Goal: Information Seeking & Learning: Find contact information

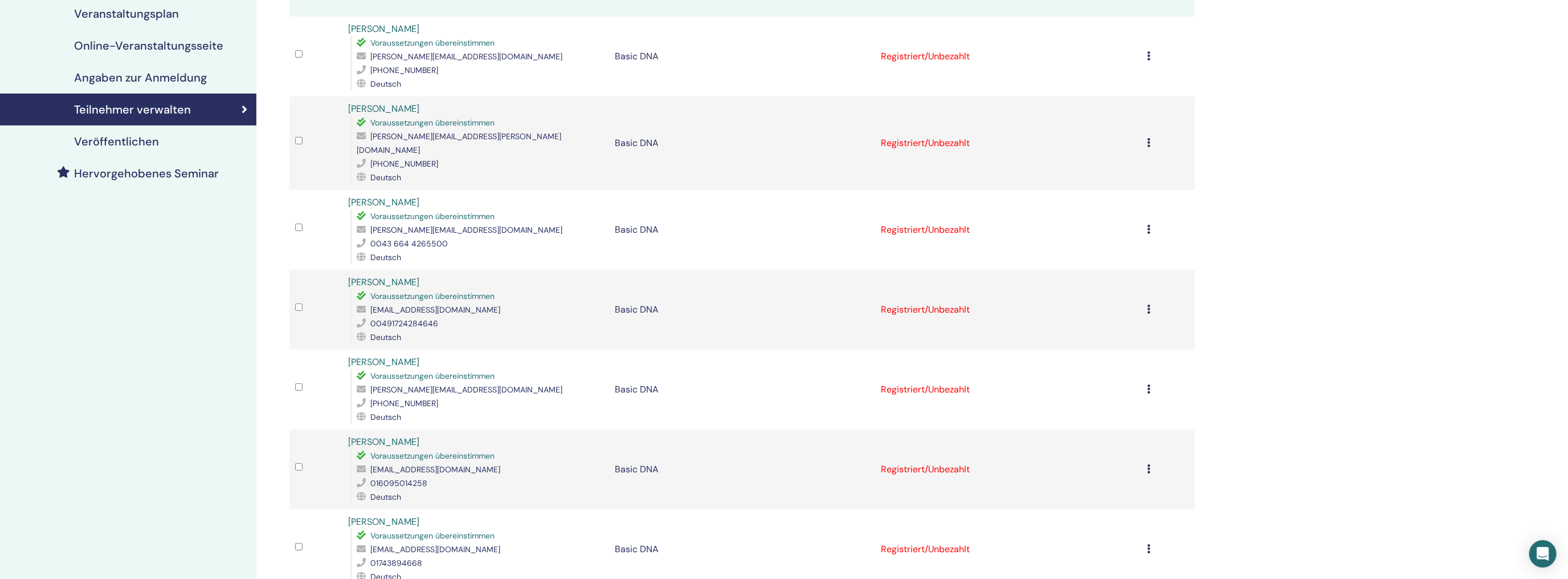
scroll to position [171, 0]
drag, startPoint x: 472, startPoint y: 214, endPoint x: 368, endPoint y: 220, distance: 104.2
click at [368, 222] on div "[PERSON_NAME][EMAIL_ADDRESS][DOMAIN_NAME]" at bounding box center [480, 228] width 246 height 13
copy div "[PERSON_NAME][EMAIL_ADDRESS][DOMAIN_NAME]"
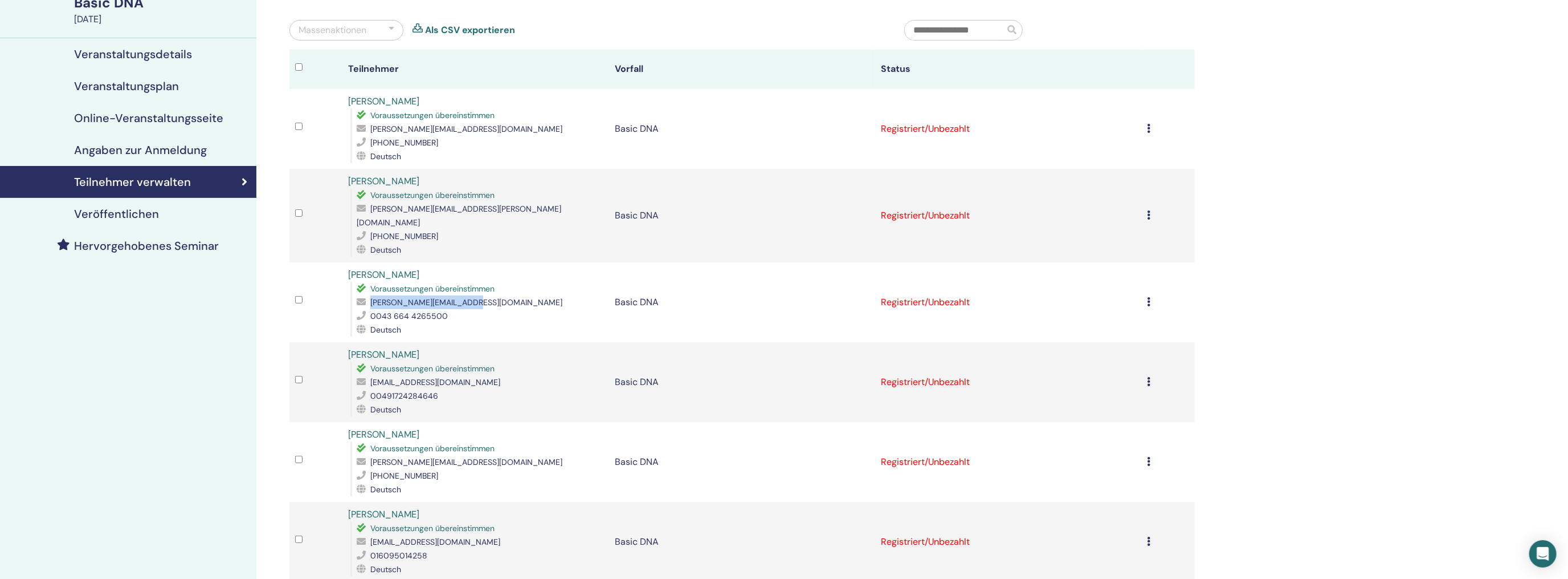
scroll to position [0, 0]
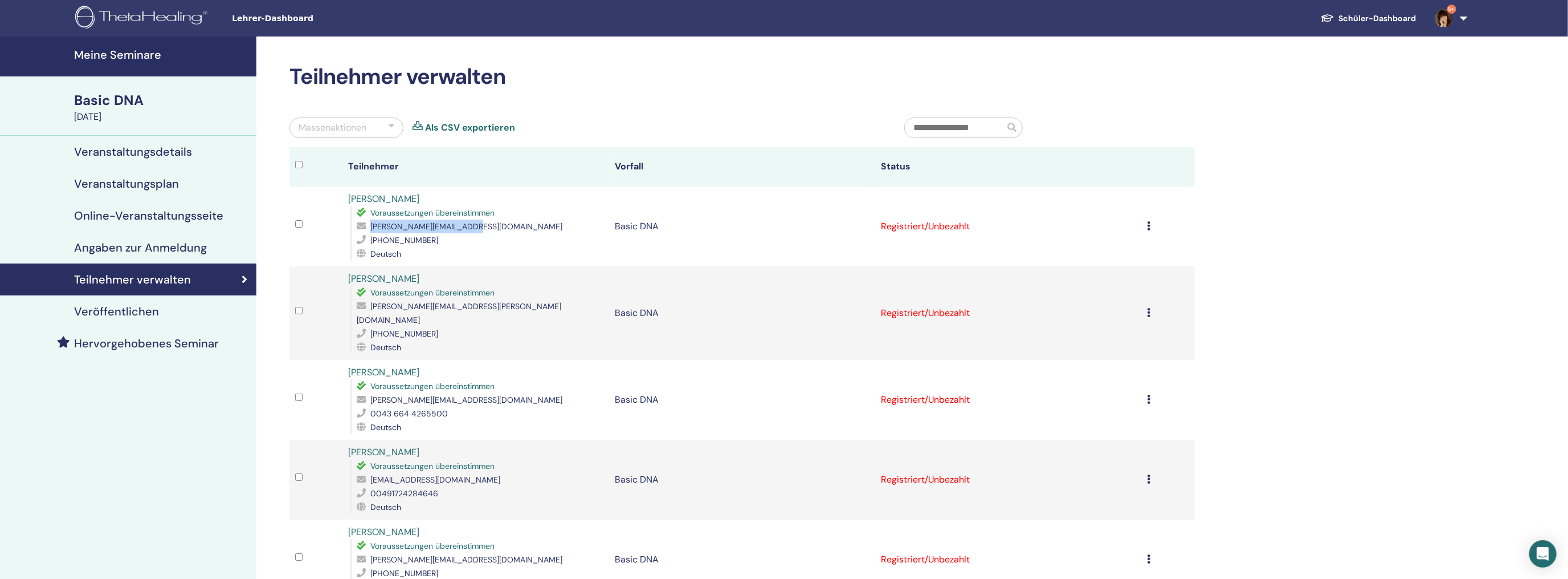
drag, startPoint x: 479, startPoint y: 226, endPoint x: 368, endPoint y: 217, distance: 111.4
click at [370, 224] on div "[PERSON_NAME][EMAIL_ADDRESS][DOMAIN_NAME]" at bounding box center [480, 226] width 246 height 13
copy span "[PERSON_NAME][EMAIL_ADDRESS][DOMAIN_NAME]"
drag, startPoint x: 451, startPoint y: 304, endPoint x: 361, endPoint y: 311, distance: 90.3
click at [361, 311] on div "[PERSON_NAME][EMAIL_ADDRESS][PERSON_NAME][DOMAIN_NAME]" at bounding box center [480, 313] width 246 height 28
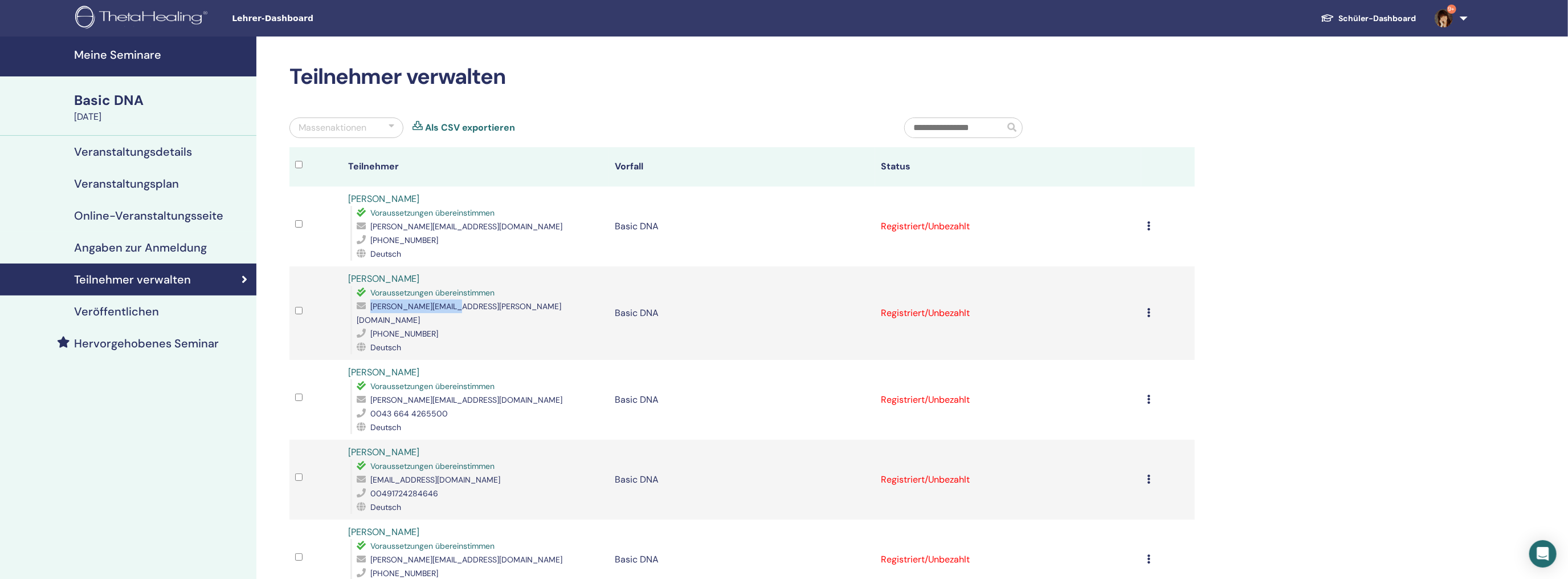
copy div "[PERSON_NAME][EMAIL_ADDRESS][PERSON_NAME][DOMAIN_NAME]"
click at [384, 381] on span "Voraussetzungen übereinstimmen" at bounding box center [433, 386] width 124 height 10
drag, startPoint x: 465, startPoint y: 385, endPoint x: 363, endPoint y: 385, distance: 102.0
click at [368, 393] on div "[PERSON_NAME][EMAIL_ADDRESS][DOMAIN_NAME]" at bounding box center [480, 399] width 246 height 13
copy div "[PERSON_NAME][EMAIL_ADDRESS][DOMAIN_NAME]"
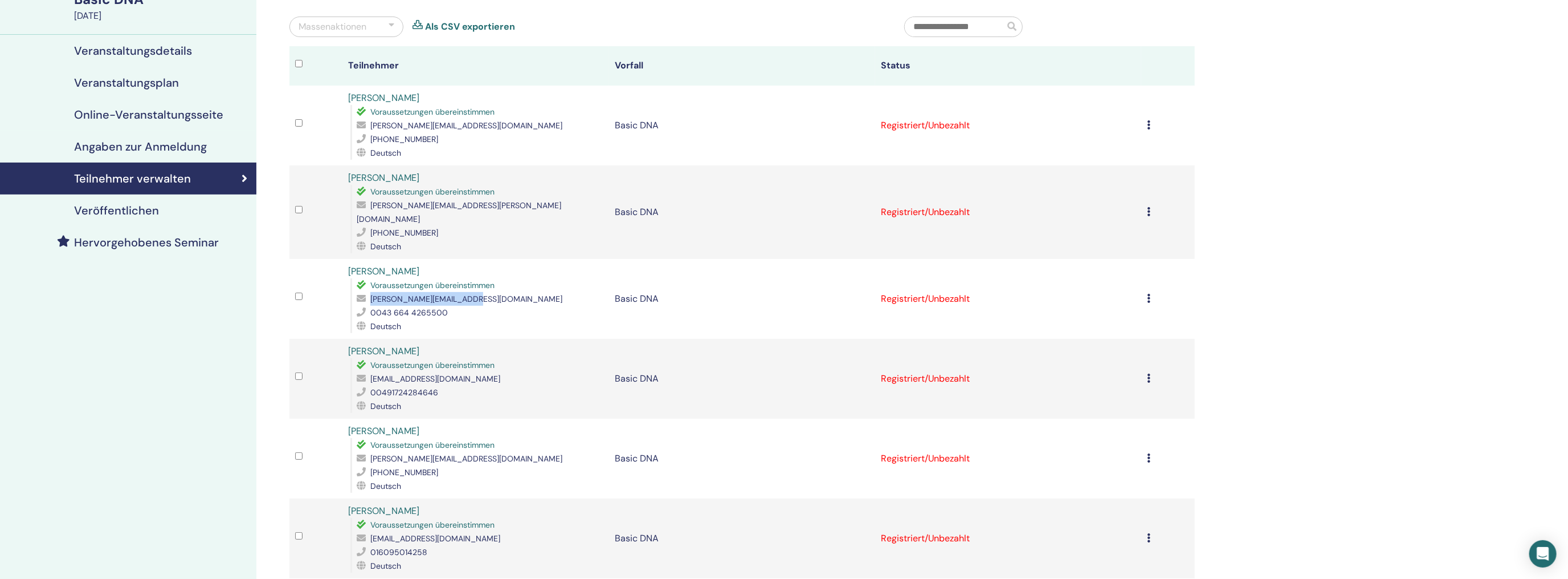
scroll to position [114, 0]
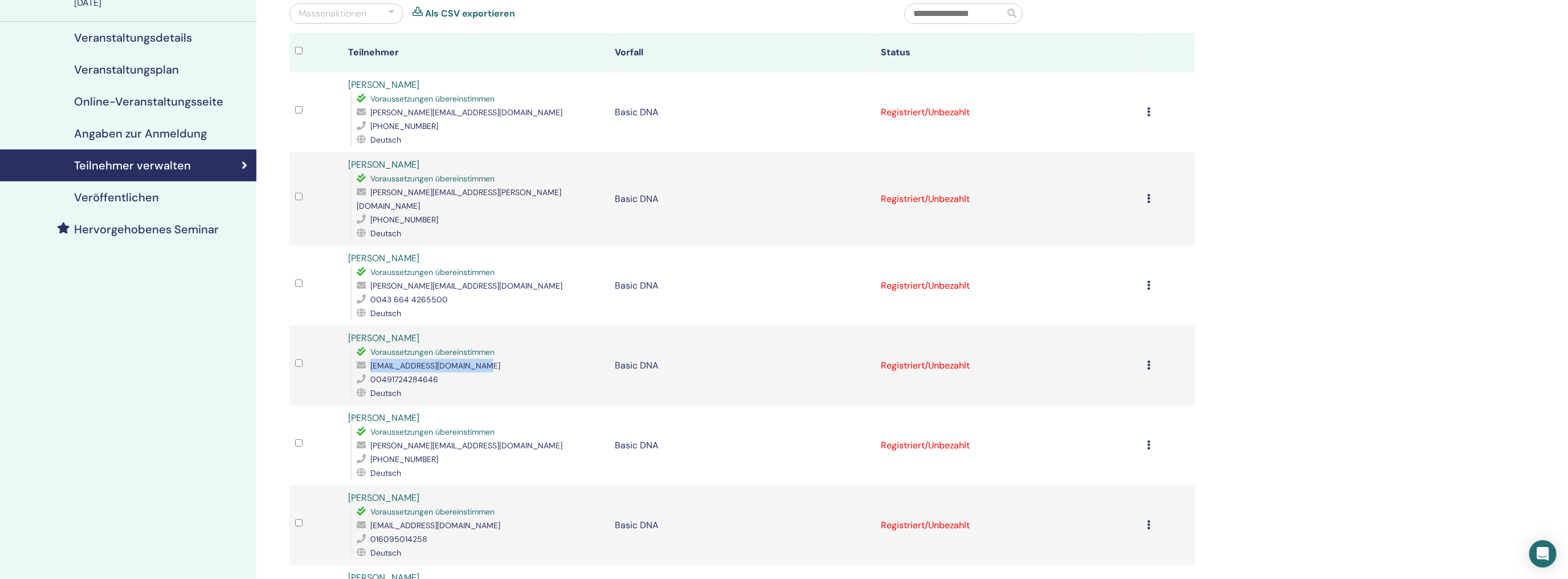
drag, startPoint x: 485, startPoint y: 349, endPoint x: 361, endPoint y: 355, distance: 124.1
click at [361, 358] on div "[EMAIL_ADDRESS][DOMAIN_NAME]" at bounding box center [480, 365] width 246 height 13
copy div "[EMAIL_ADDRESS][DOMAIN_NAME]"
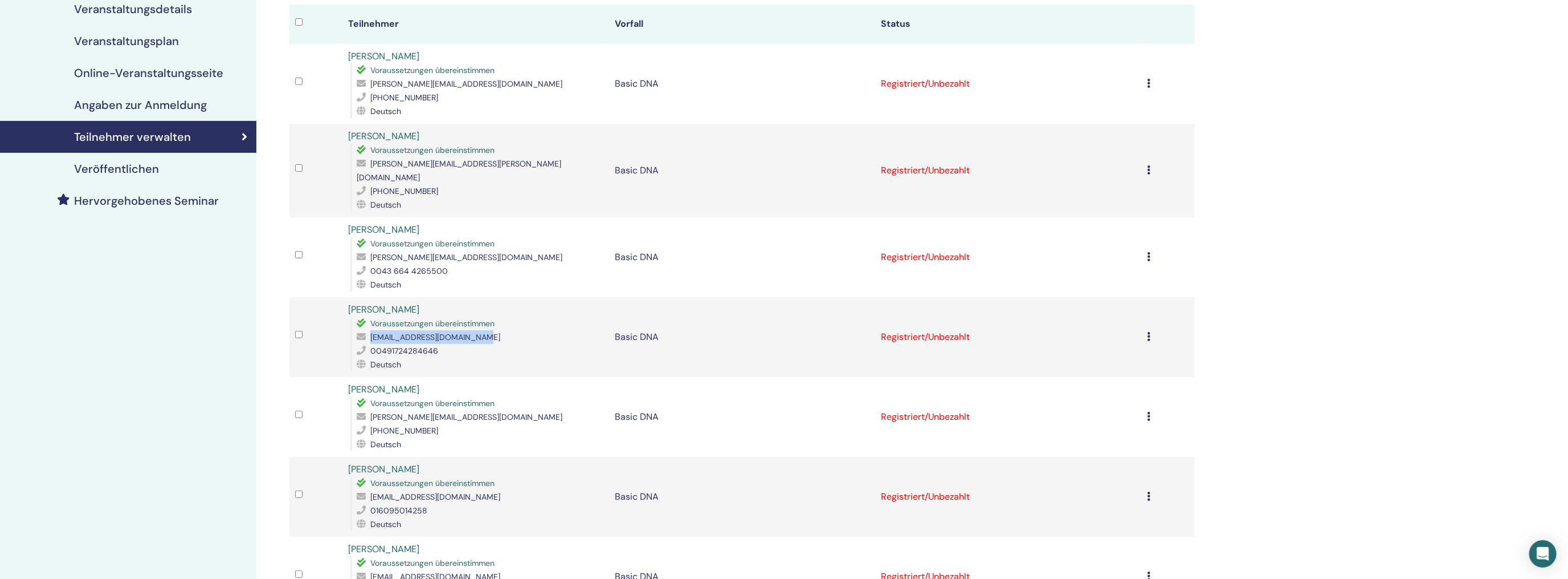
scroll to position [171, 0]
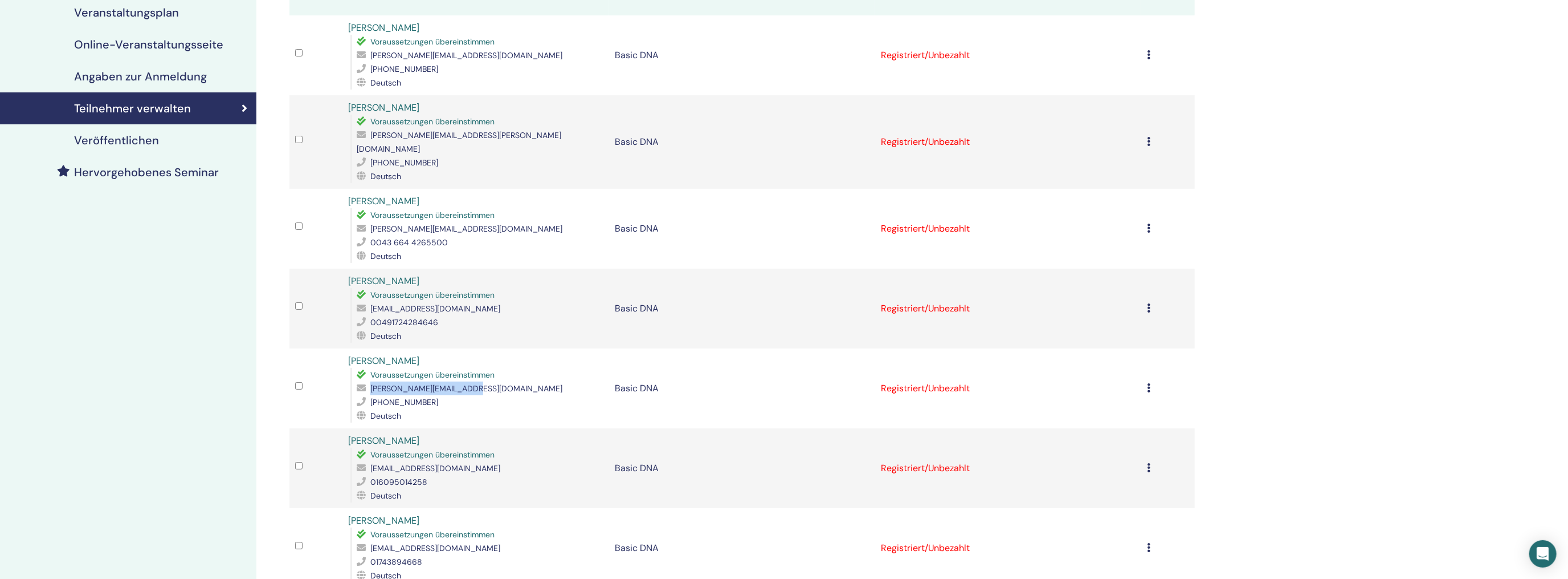
drag, startPoint x: 370, startPoint y: 373, endPoint x: 475, endPoint y: 380, distance: 105.2
click at [475, 382] on div "[PERSON_NAME][EMAIL_ADDRESS][DOMAIN_NAME]" at bounding box center [480, 388] width 246 height 13
copy span "[PERSON_NAME][EMAIL_ADDRESS][DOMAIN_NAME]"
click at [472, 461] on div "[EMAIL_ADDRESS][DOMAIN_NAME]" at bounding box center [480, 467] width 246 height 13
drag, startPoint x: 476, startPoint y: 454, endPoint x: 368, endPoint y: 458, distance: 108.1
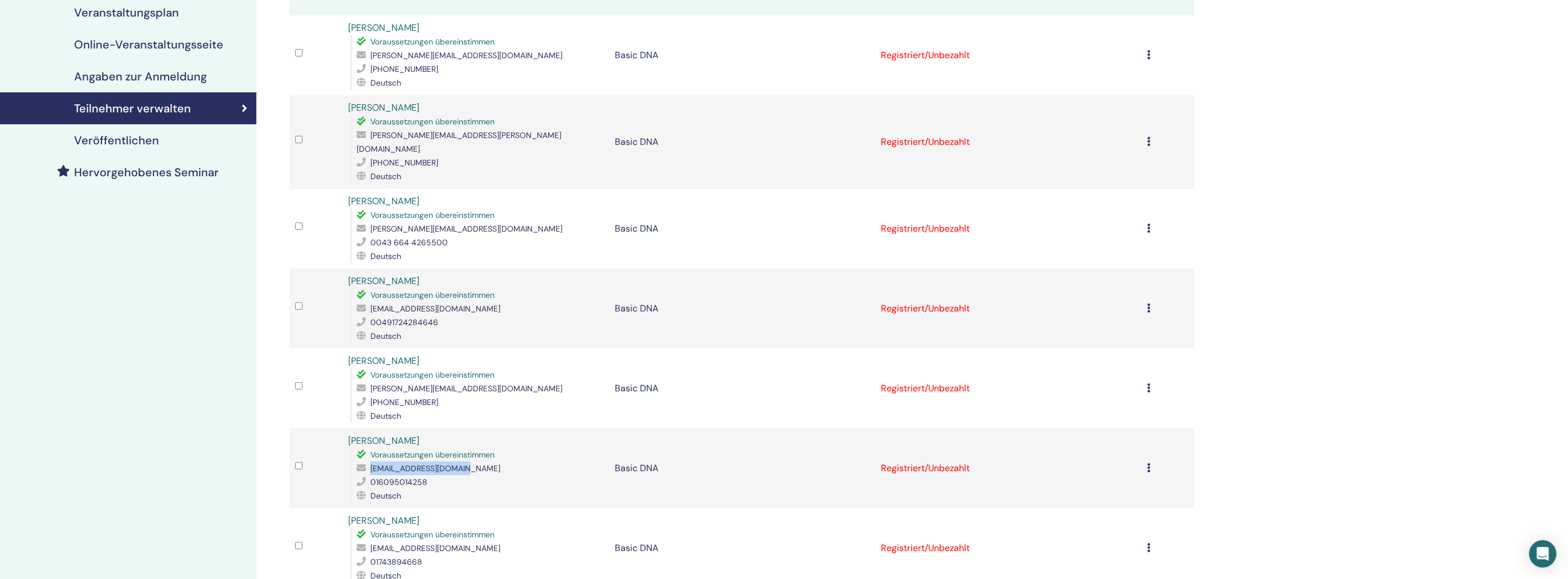
click at [368, 461] on div "[EMAIL_ADDRESS][DOMAIN_NAME]" at bounding box center [480, 467] width 246 height 13
copy div "[EMAIL_ADDRESS][DOMAIN_NAME]"
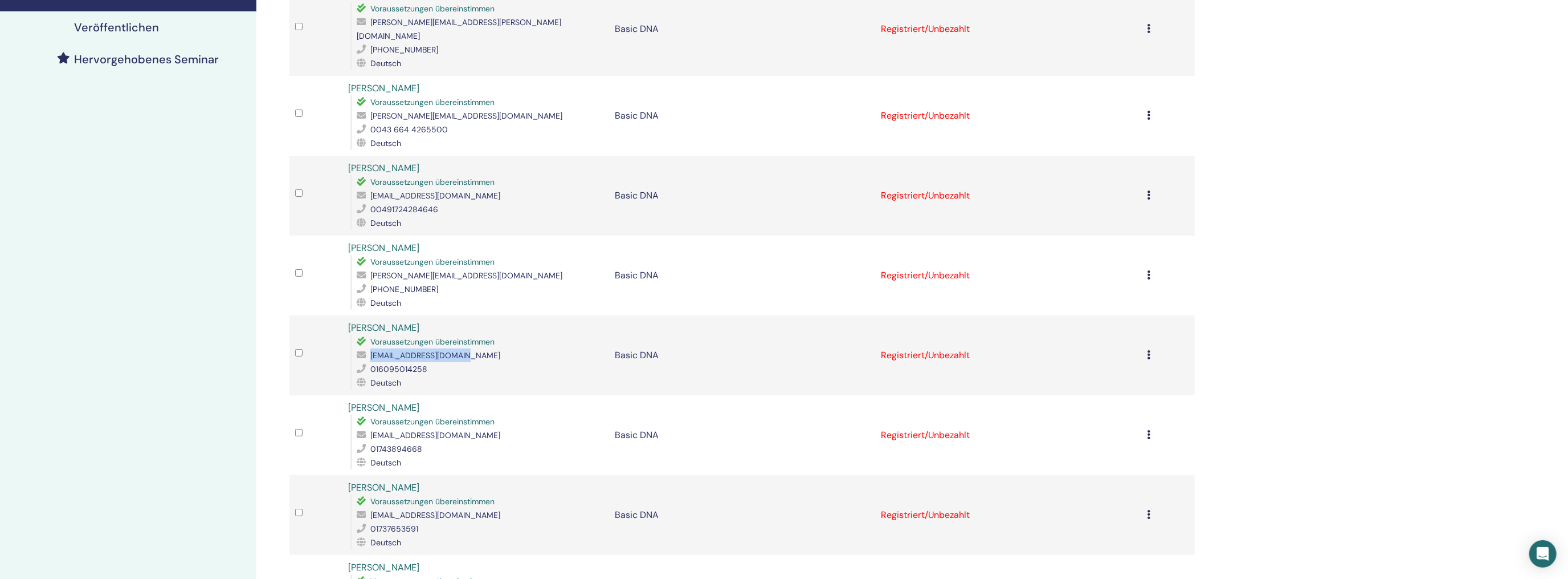
scroll to position [342, 0]
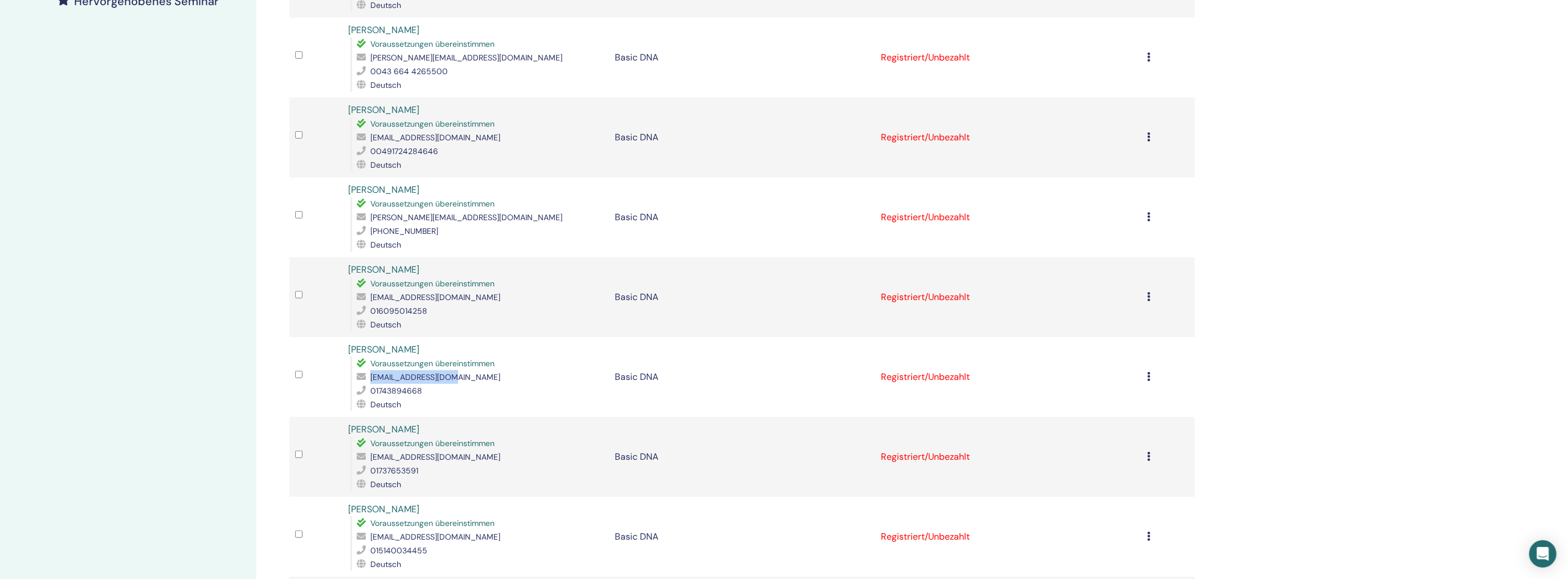
drag, startPoint x: 454, startPoint y: 362, endPoint x: 365, endPoint y: 365, distance: 89.1
click at [365, 370] on div "[EMAIL_ADDRESS][DOMAIN_NAME]" at bounding box center [480, 376] width 246 height 13
copy div "[EMAIL_ADDRESS][DOMAIN_NAME]"
drag, startPoint x: 475, startPoint y: 444, endPoint x: 364, endPoint y: 439, distance: 111.1
click at [364, 450] on div "[EMAIL_ADDRESS][DOMAIN_NAME]" at bounding box center [480, 457] width 246 height 13
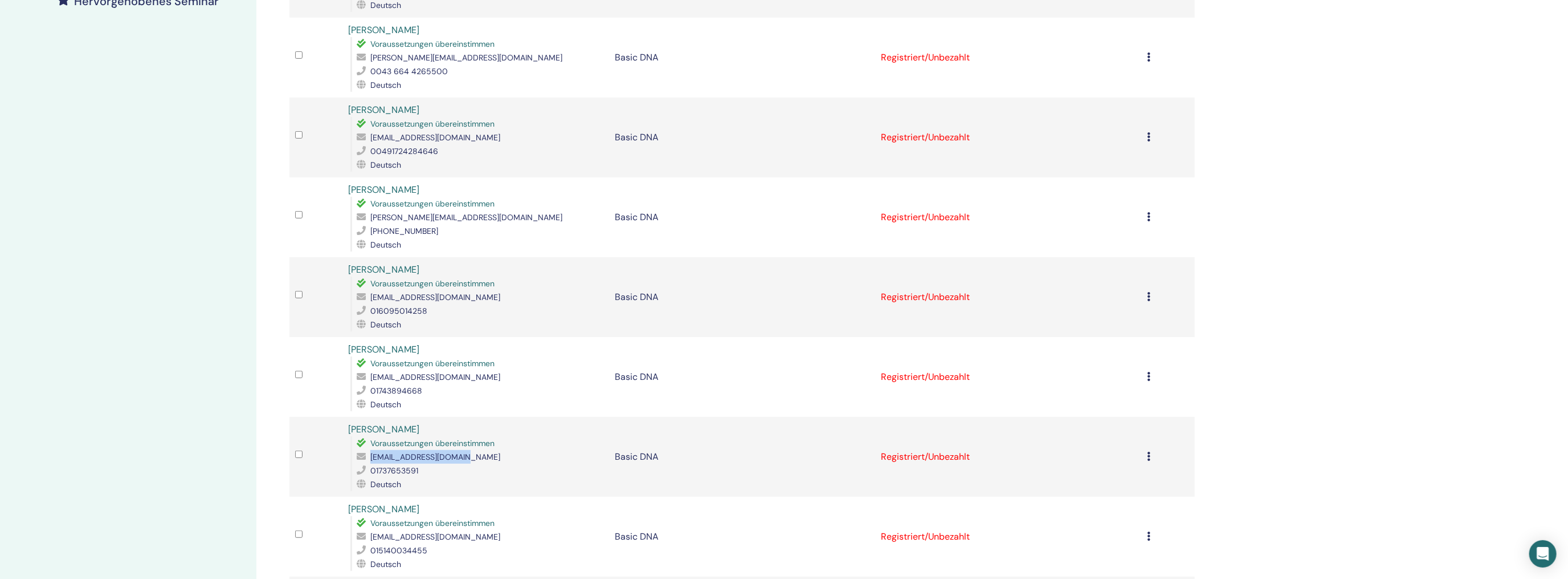
copy div "[EMAIL_ADDRESS][DOMAIN_NAME]"
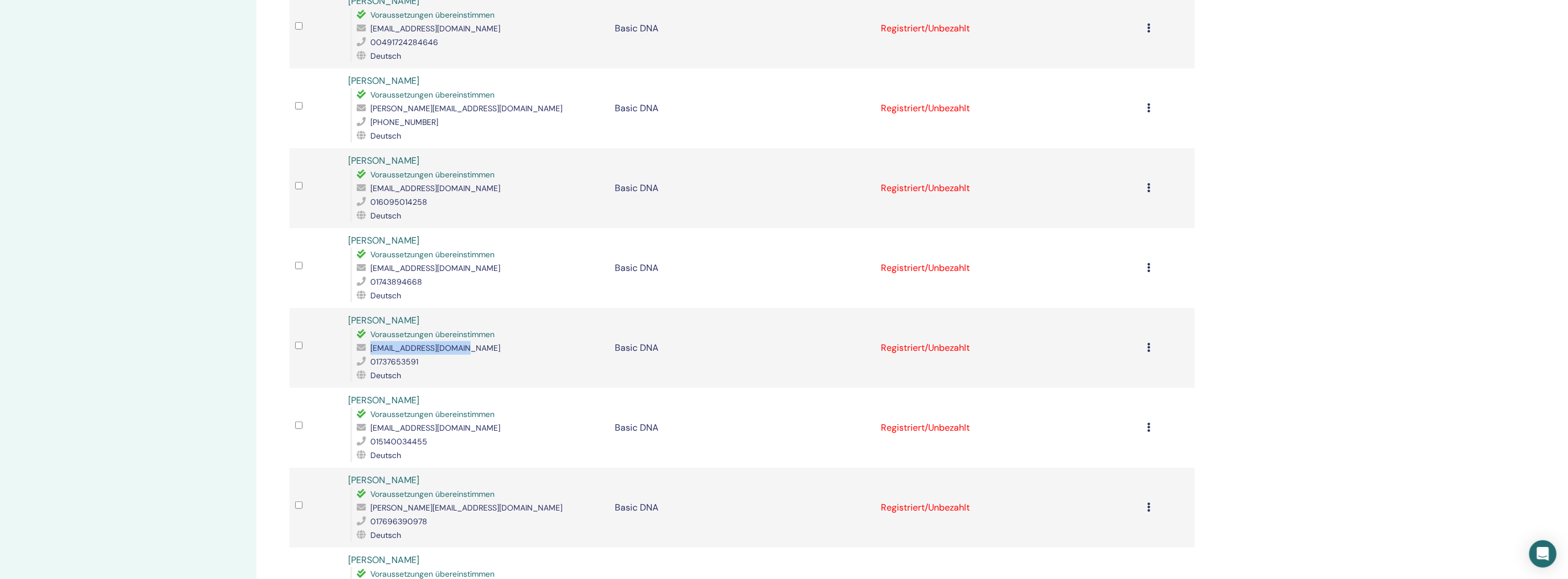
scroll to position [456, 0]
drag, startPoint x: 420, startPoint y: 409, endPoint x: 365, endPoint y: 405, distance: 55.1
click at [365, 415] on div "[EMAIL_ADDRESS][DOMAIN_NAME]" at bounding box center [480, 422] width 246 height 13
copy div "[EMAIL_ADDRESS][DOMAIN_NAME]"
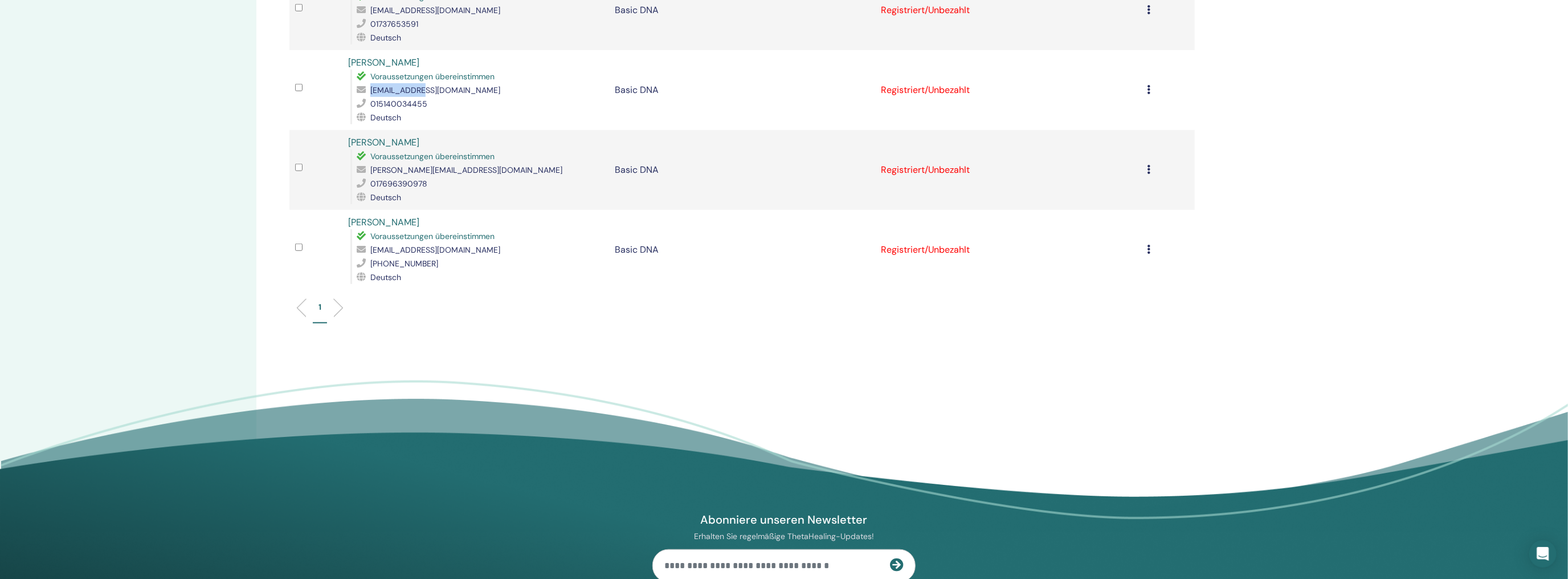
scroll to position [798, 0]
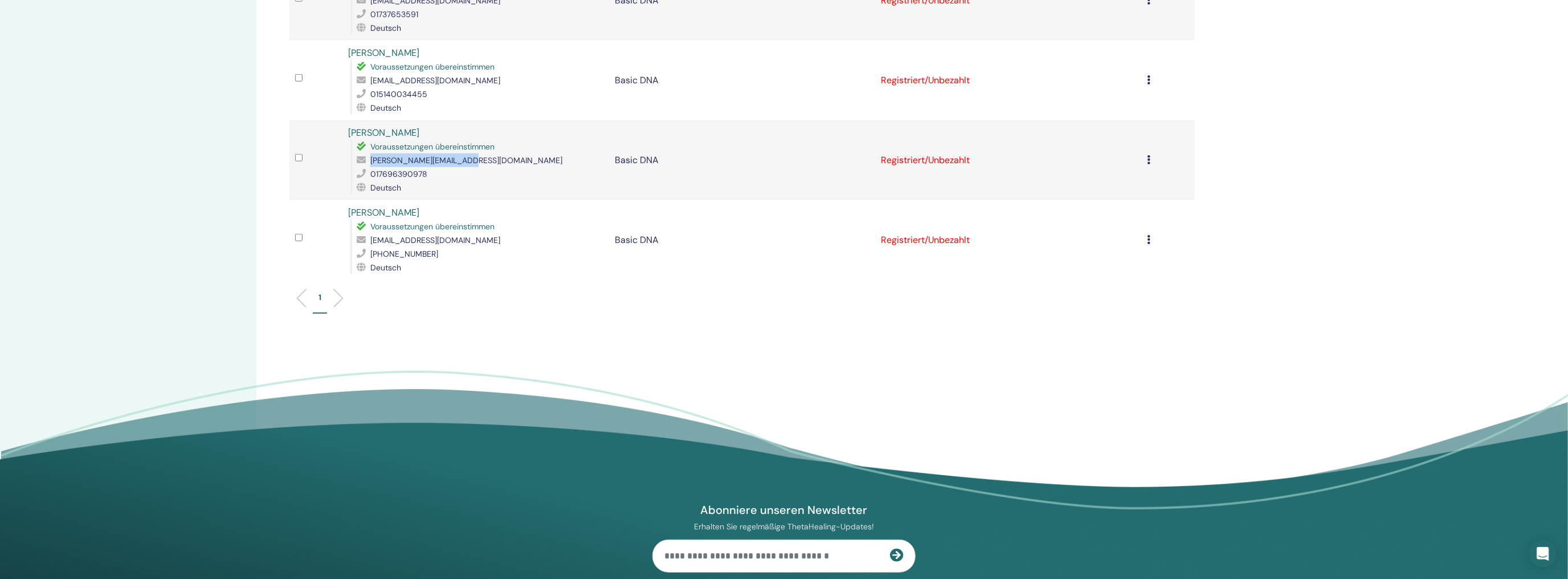
drag, startPoint x: 475, startPoint y: 146, endPoint x: 367, endPoint y: 147, distance: 108.0
click at [367, 153] on div "[PERSON_NAME][EMAIL_ADDRESS][DOMAIN_NAME]" at bounding box center [480, 160] width 246 height 13
drag, startPoint x: 438, startPoint y: 222, endPoint x: 367, endPoint y: 228, distance: 71.3
click at [367, 233] on div "[EMAIL_ADDRESS][DOMAIN_NAME]" at bounding box center [480, 240] width 246 height 13
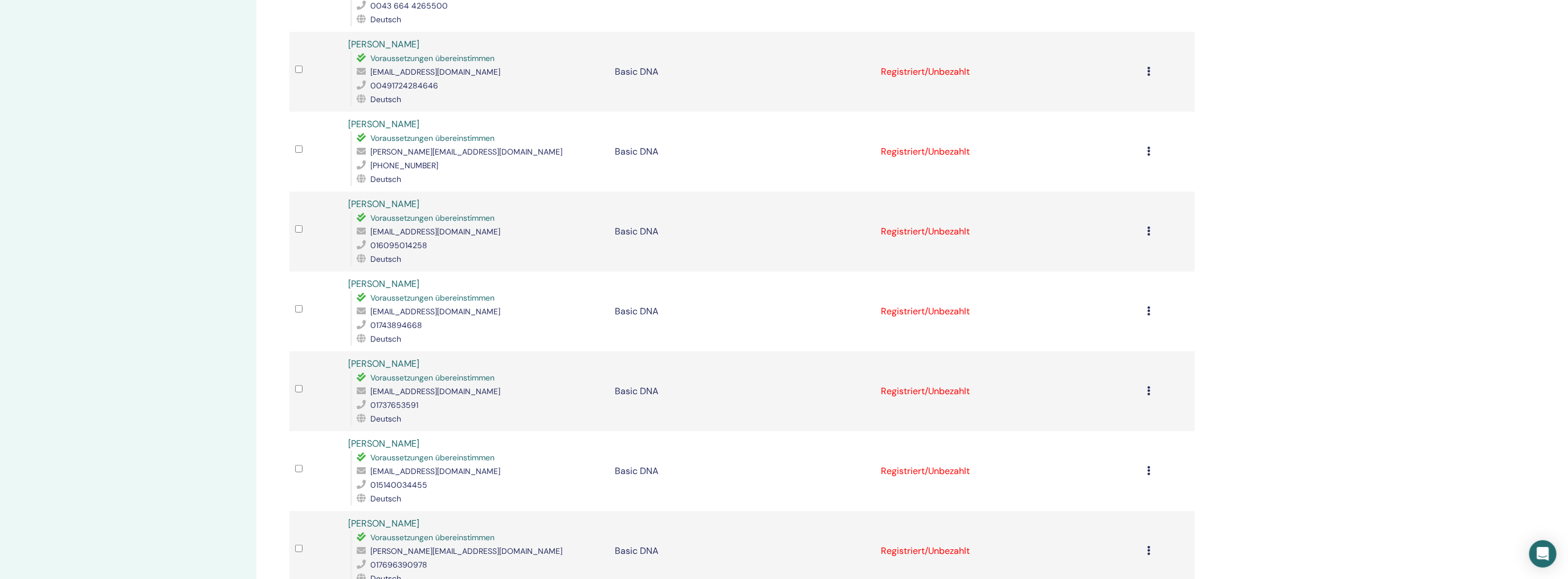
scroll to position [399, 0]
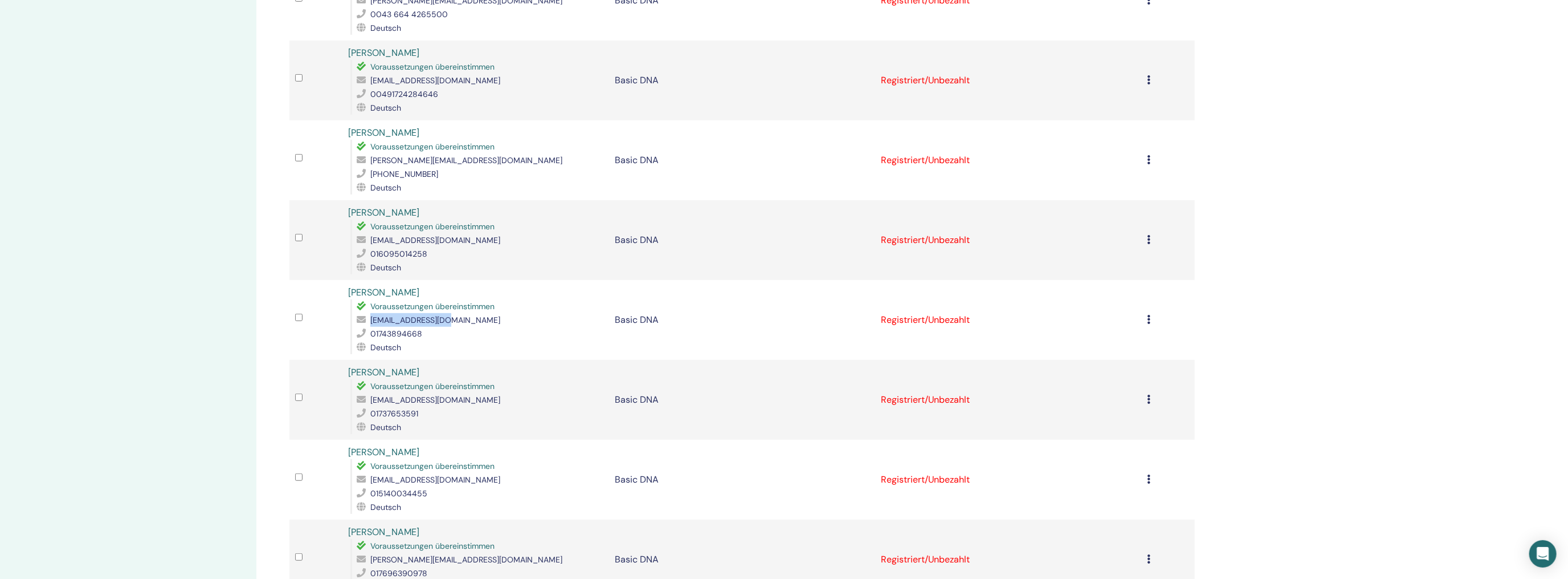
drag, startPoint x: 408, startPoint y: 306, endPoint x: 401, endPoint y: 304, distance: 7.3
click at [369, 313] on div "[EMAIL_ADDRESS][DOMAIN_NAME]" at bounding box center [480, 319] width 246 height 13
click at [467, 313] on div "[EMAIL_ADDRESS][DOMAIN_NAME]" at bounding box center [480, 319] width 246 height 13
drag, startPoint x: 462, startPoint y: 306, endPoint x: 368, endPoint y: 306, distance: 94.0
click at [368, 313] on div "[EMAIL_ADDRESS][DOMAIN_NAME]" at bounding box center [480, 319] width 246 height 13
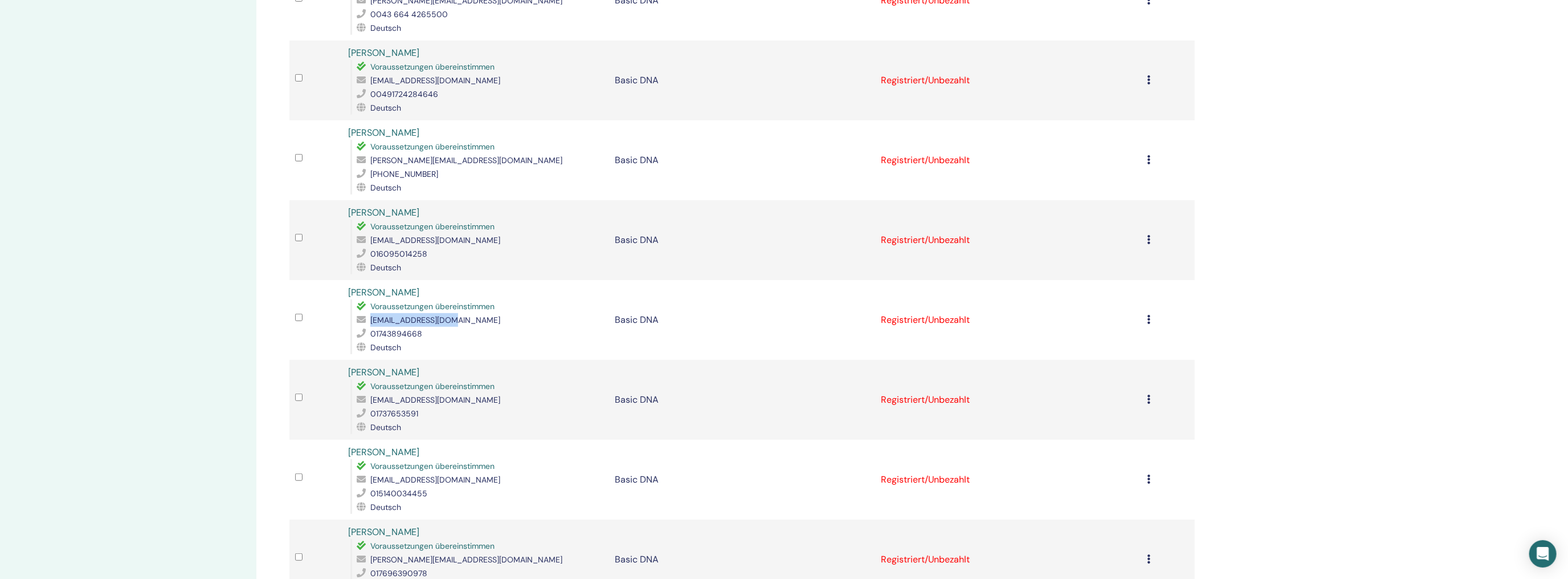
click at [456, 313] on div "[EMAIL_ADDRESS][DOMAIN_NAME]" at bounding box center [480, 319] width 246 height 13
drag, startPoint x: 457, startPoint y: 306, endPoint x: 358, endPoint y: 306, distance: 99.0
click at [358, 313] on div "[EMAIL_ADDRESS][DOMAIN_NAME]" at bounding box center [480, 319] width 246 height 13
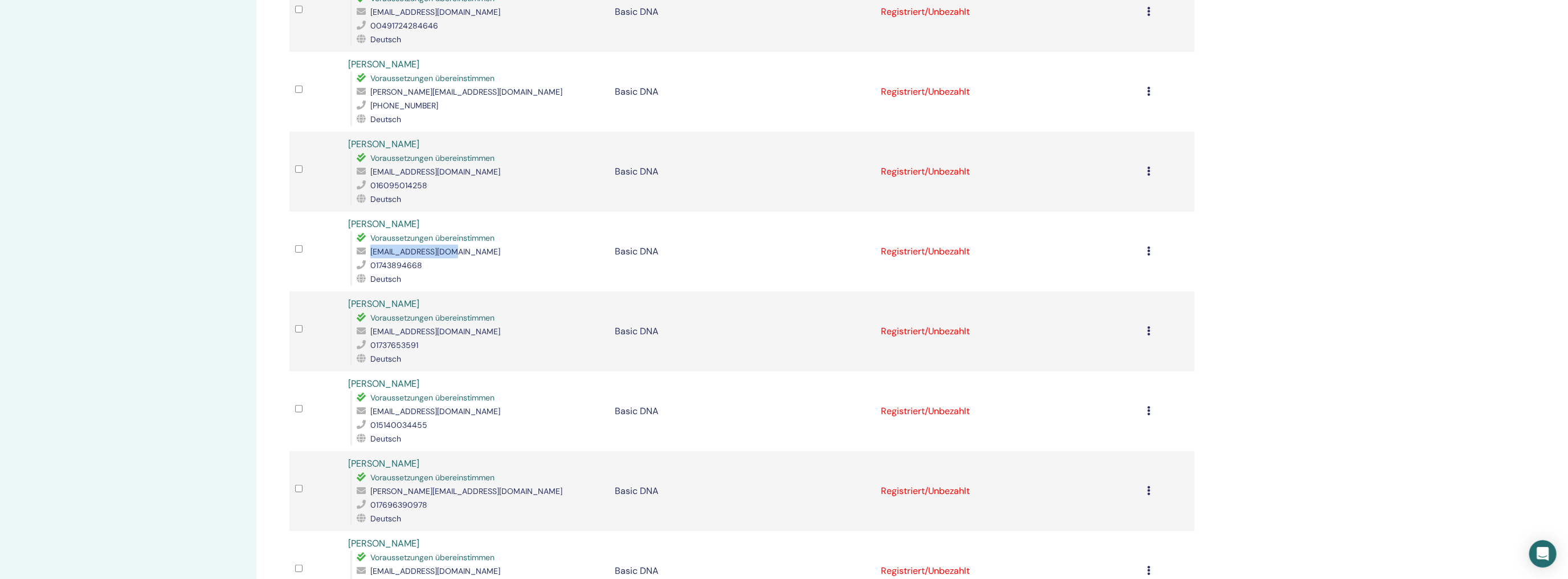
scroll to position [513, 0]
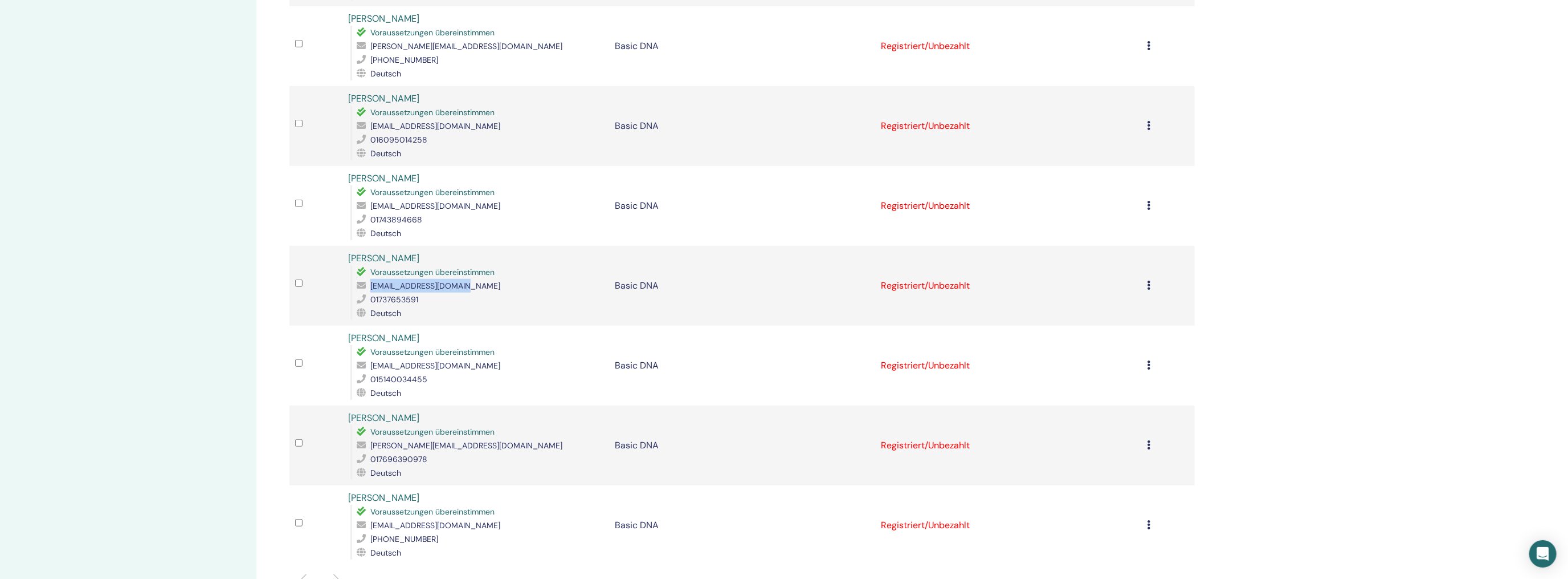
drag, startPoint x: 481, startPoint y: 271, endPoint x: 359, endPoint y: 277, distance: 122.1
click at [359, 279] on div "[EMAIL_ADDRESS][DOMAIN_NAME]" at bounding box center [480, 285] width 246 height 13
drag, startPoint x: 440, startPoint y: 354, endPoint x: 356, endPoint y: 348, distance: 84.2
click at [357, 358] on div "[EMAIL_ADDRESS][DOMAIN_NAME]" at bounding box center [480, 365] width 246 height 13
drag, startPoint x: 483, startPoint y: 432, endPoint x: 358, endPoint y: 435, distance: 125.0
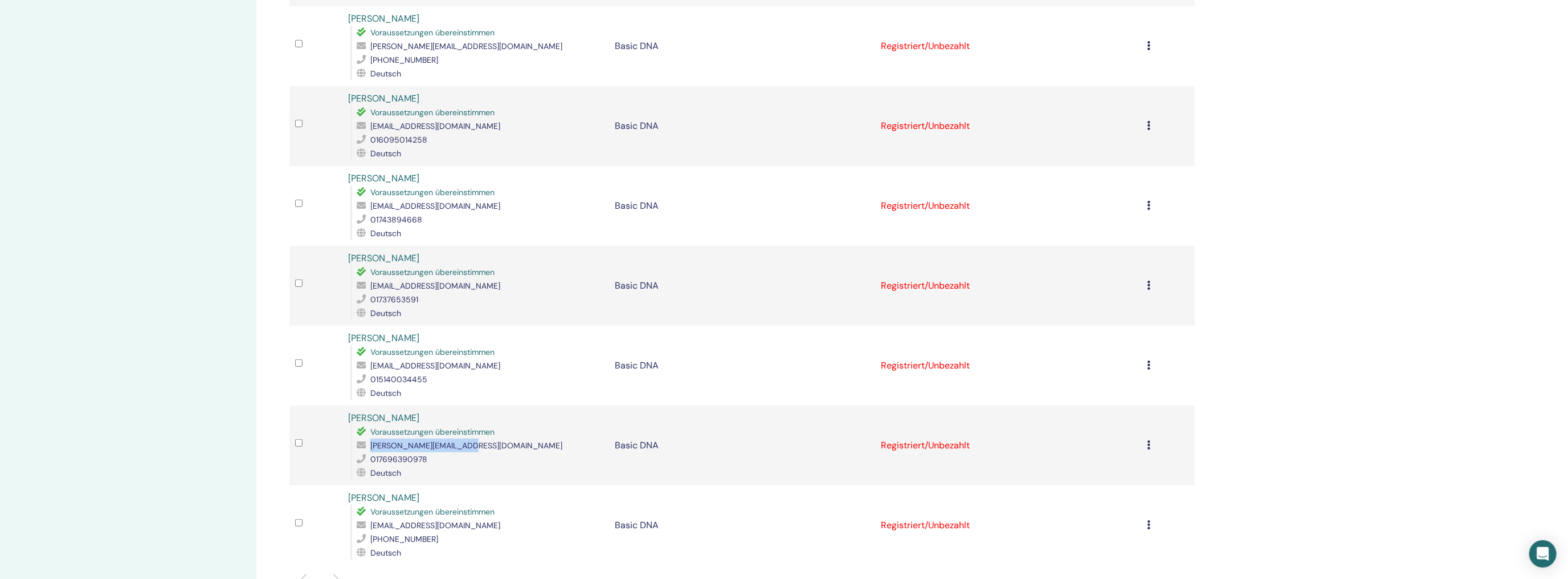
click at [359, 439] on div "[PERSON_NAME][EMAIL_ADDRESS][DOMAIN_NAME]" at bounding box center [480, 445] width 246 height 13
